Goal: Task Accomplishment & Management: Use online tool/utility

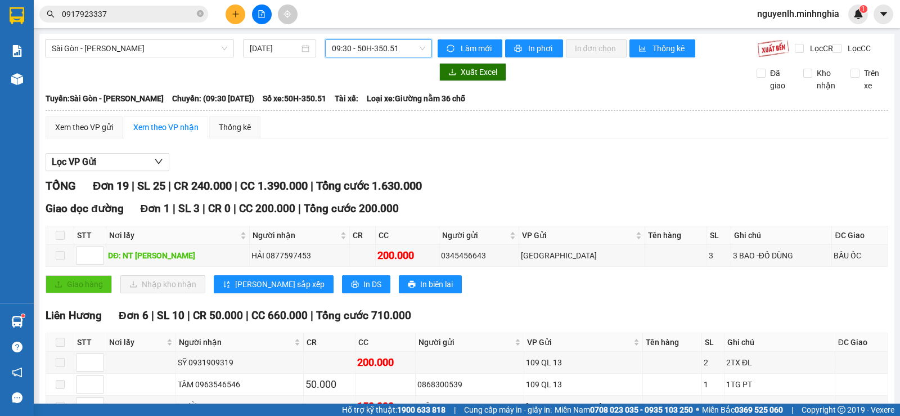
scroll to position [112, 0]
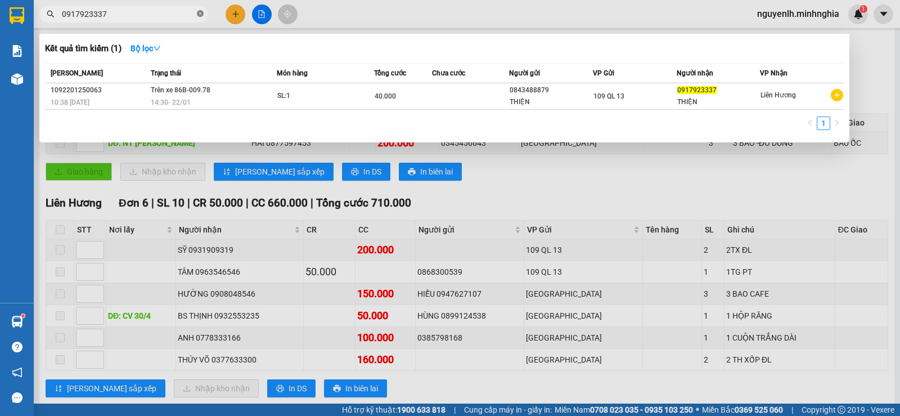
click at [200, 16] on icon "close-circle" at bounding box center [200, 13] width 7 height 7
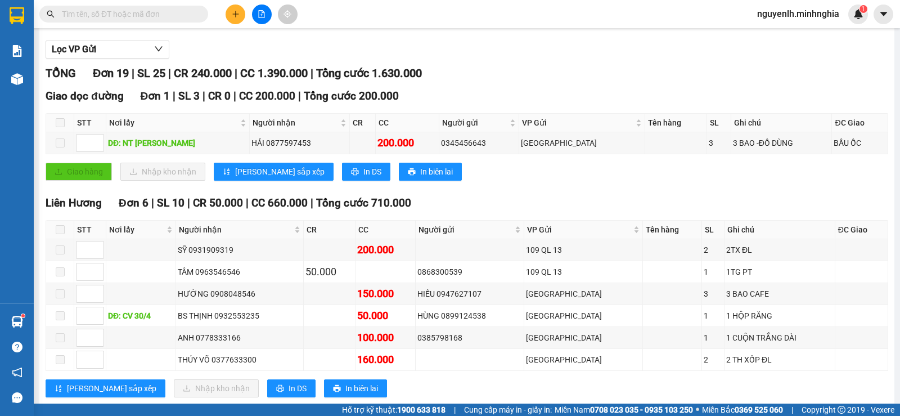
scroll to position [0, 0]
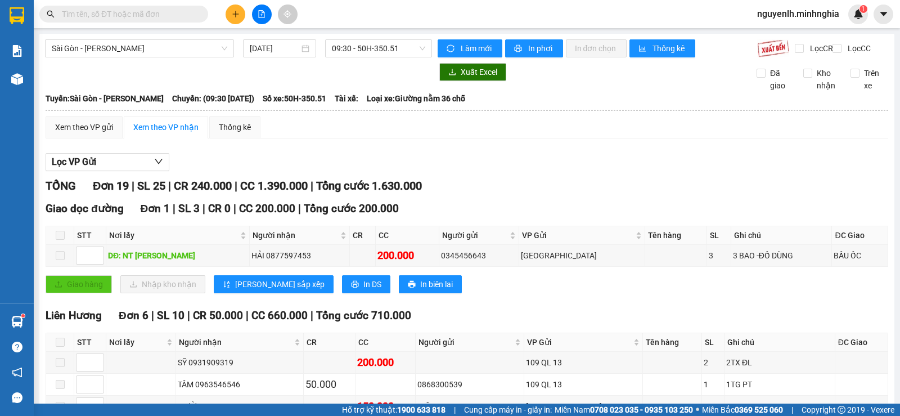
drag, startPoint x: 352, startPoint y: 29, endPoint x: 360, endPoint y: 48, distance: 21.4
click at [352, 29] on main "[GEOGRAPHIC_DATA] - [PERSON_NAME] Rí [DATE] 09:30 - 50H-350.51 [PERSON_NAME] mớ…" at bounding box center [450, 201] width 900 height 403
drag, startPoint x: 372, startPoint y: 52, endPoint x: 389, endPoint y: 68, distance: 23.1
click at [373, 52] on span "09:30 - 50H-350.51" at bounding box center [378, 48] width 93 height 17
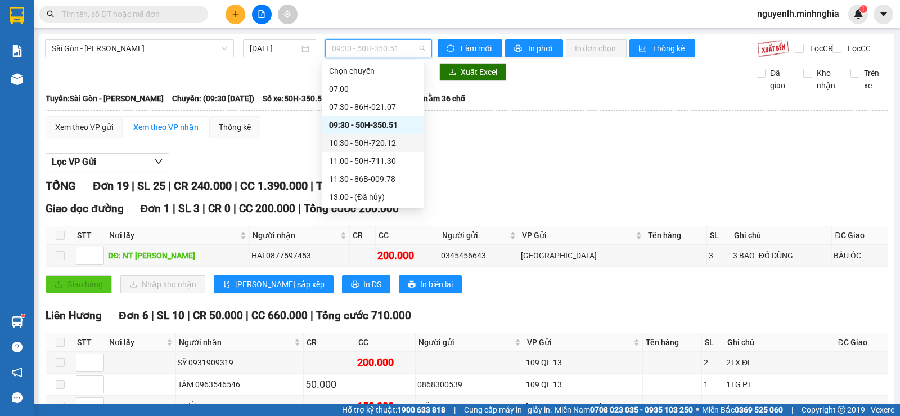
click at [394, 137] on div "10:30 - 50H-720.12" at bounding box center [373, 143] width 88 height 12
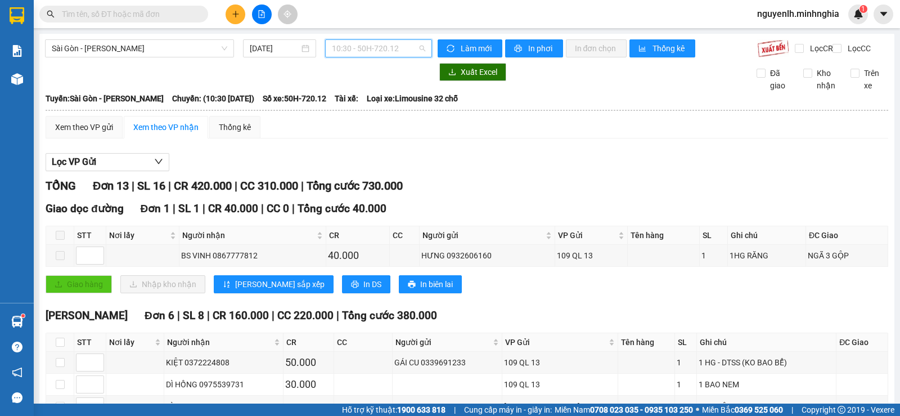
click at [376, 46] on span "10:30 - 50H-720.12" at bounding box center [378, 48] width 93 height 17
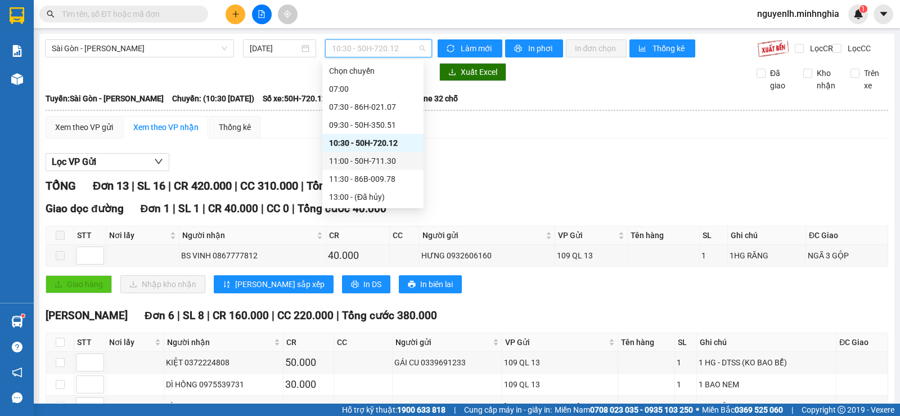
click at [390, 152] on div "11:00 - 50H-711.30" at bounding box center [372, 161] width 101 height 18
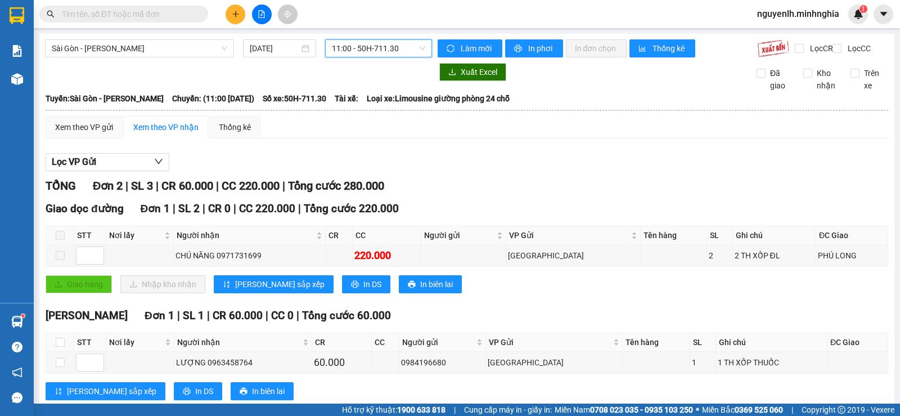
click at [377, 46] on span "11:00 - 50H-711.30" at bounding box center [378, 48] width 93 height 17
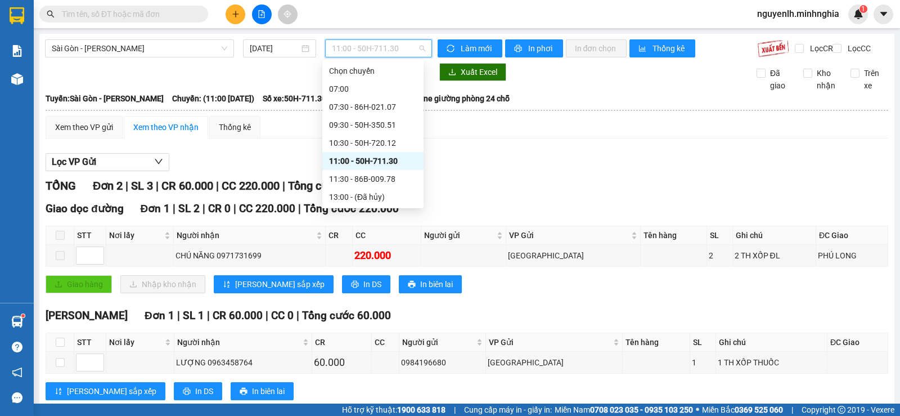
drag, startPoint x: 383, startPoint y: 134, endPoint x: 389, endPoint y: 138, distance: 7.3
click at [389, 170] on div "11:30 - 86B-009.78" at bounding box center [372, 179] width 101 height 18
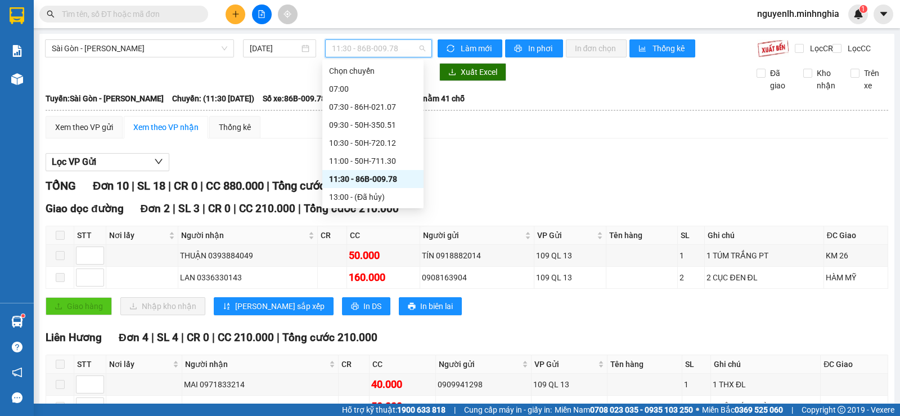
drag, startPoint x: 394, startPoint y: 44, endPoint x: 398, endPoint y: 71, distance: 27.4
click at [396, 49] on span "11:30 - 86B-009.78" at bounding box center [378, 48] width 93 height 17
click at [391, 209] on div "14:30 - 86B-009.80" at bounding box center [373, 215] width 88 height 12
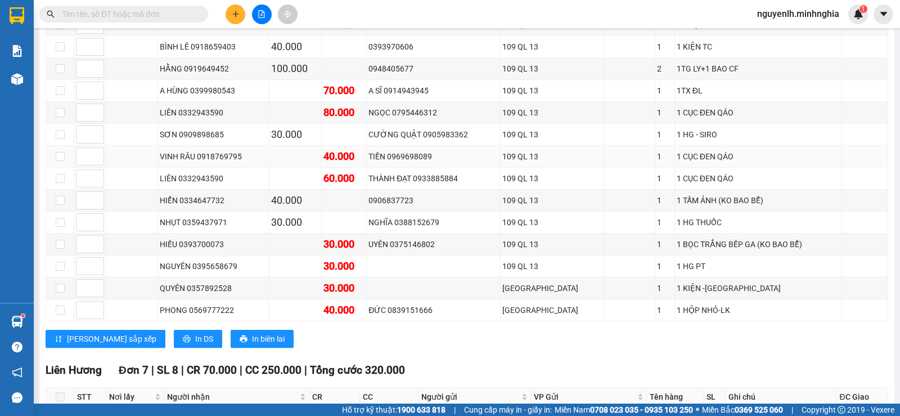
scroll to position [562, 0]
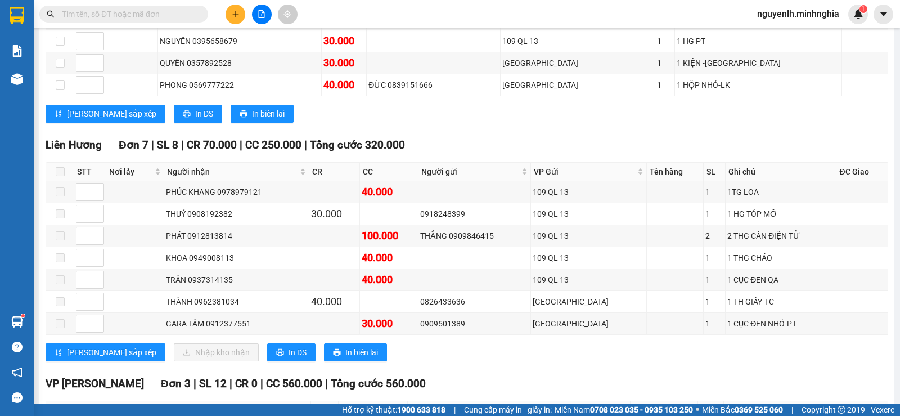
click at [189, 10] on input "text" at bounding box center [128, 14] width 133 height 12
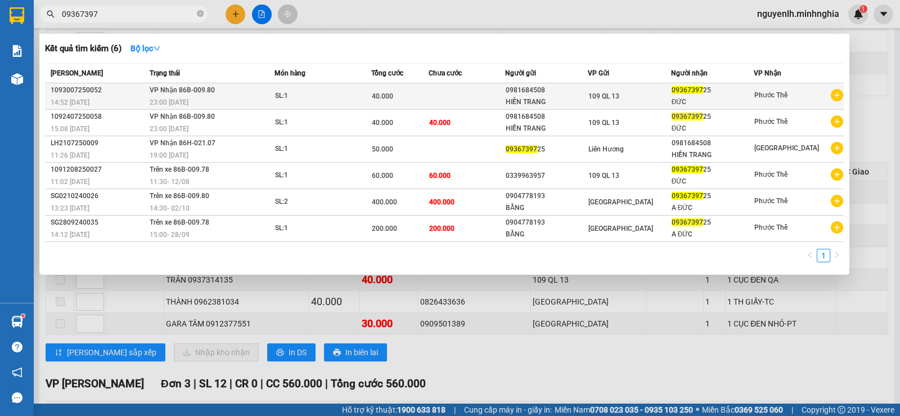
type input "09367397"
click at [339, 101] on div "SL: 1" at bounding box center [317, 96] width 84 height 12
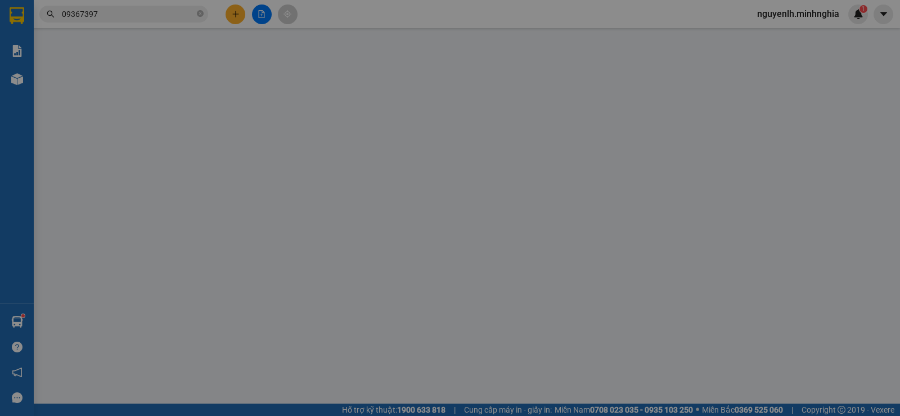
type input "0981684508"
type input "HIỀN TRANG"
type input "0936739725"
type input "ĐỨC"
type input "40.000"
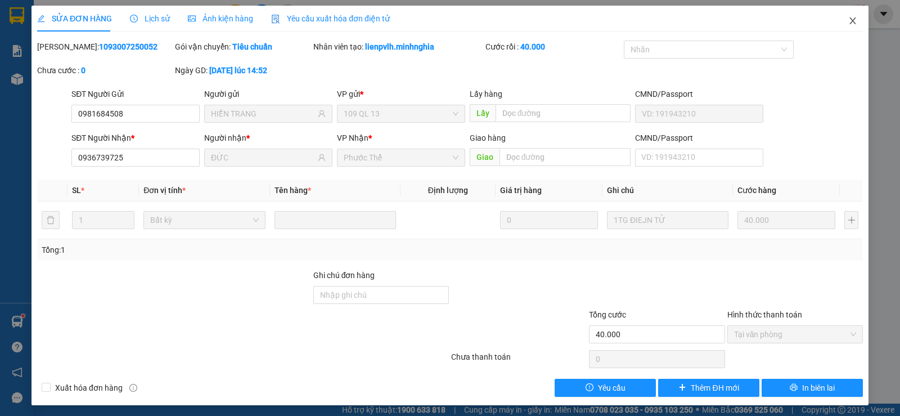
drag, startPoint x: 845, startPoint y: 20, endPoint x: 831, endPoint y: 20, distance: 14.1
click at [848, 20] on icon "close" at bounding box center [852, 20] width 9 height 9
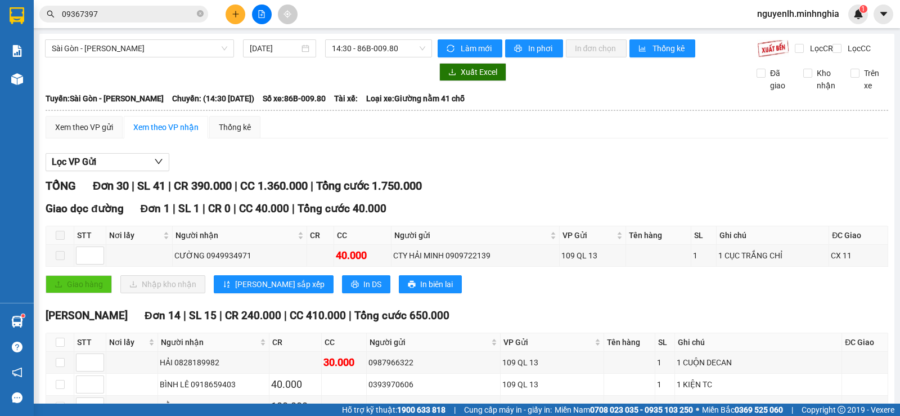
click at [141, 13] on input "09367397" at bounding box center [128, 14] width 133 height 12
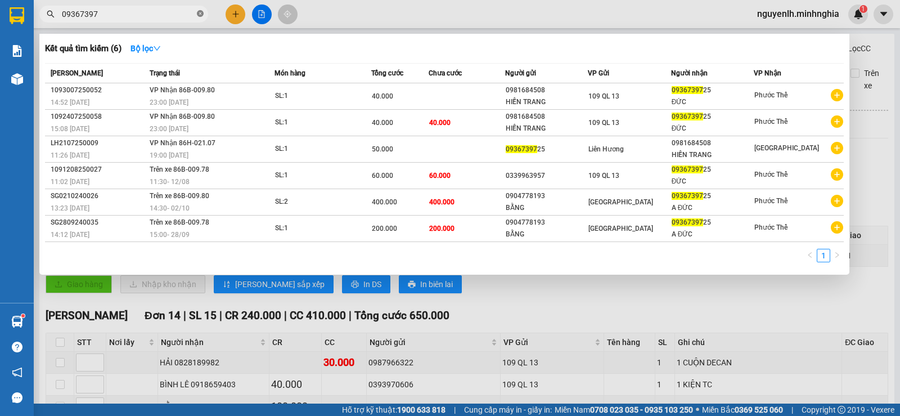
click at [199, 14] on icon "close-circle" at bounding box center [200, 13] width 7 height 7
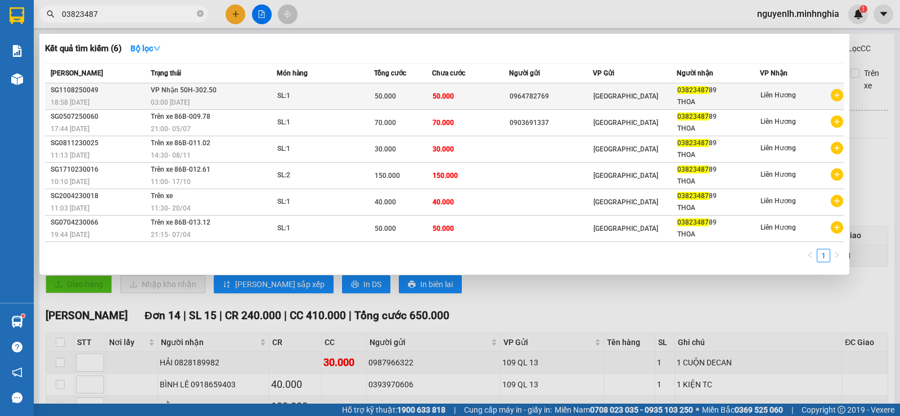
type input "03823487"
click at [503, 88] on td "50.000" at bounding box center [470, 96] width 77 height 26
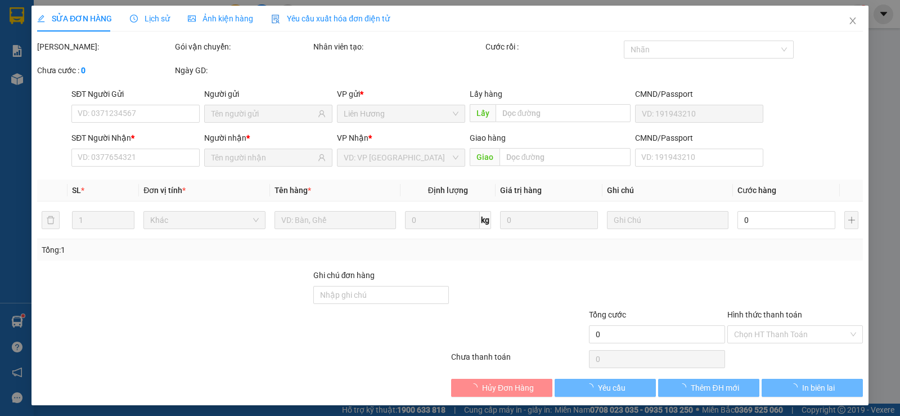
type input "0964782769"
type input "0382348789"
type input "THOA"
type input "50.000"
